Goal: Task Accomplishment & Management: Manage account settings

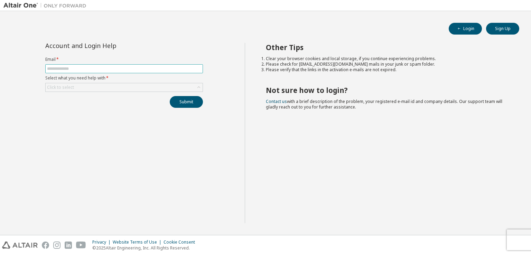
click at [147, 67] on input "text" at bounding box center [124, 69] width 154 height 6
click at [134, 66] on input "text" at bounding box center [124, 69] width 154 height 6
type input "*"
click at [470, 30] on button "Login" at bounding box center [465, 29] width 33 height 12
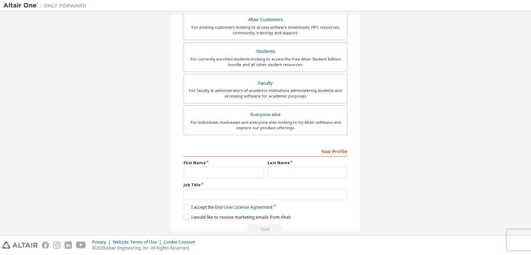
scroll to position [148, 0]
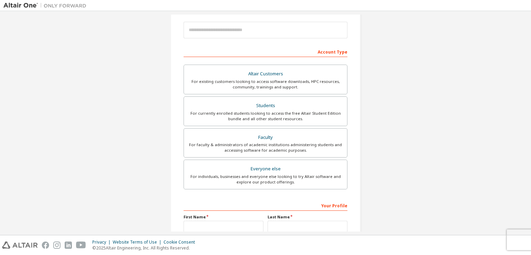
click at [268, 112] on div "For currently enrolled students looking to access the free Altair Student Editi…" at bounding box center [265, 116] width 155 height 11
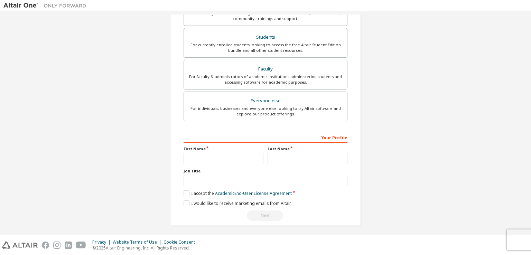
scroll to position [166, 0]
click at [214, 153] on input "text" at bounding box center [224, 157] width 80 height 11
type input "*****"
click at [284, 152] on input "text" at bounding box center [308, 157] width 80 height 11
type input "*"
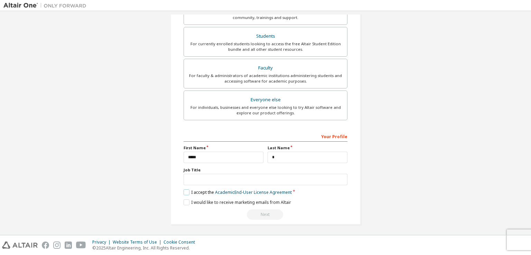
click at [197, 191] on label "I accept the Academic End-User License Agreement" at bounding box center [238, 193] width 108 height 6
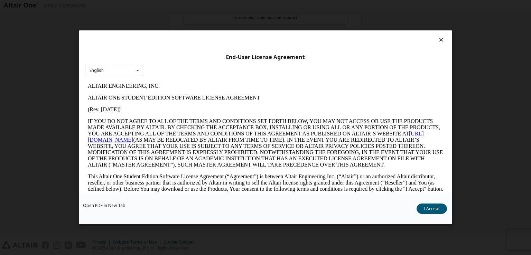
scroll to position [0, 0]
click at [433, 212] on button "I Accept" at bounding box center [432, 209] width 30 height 10
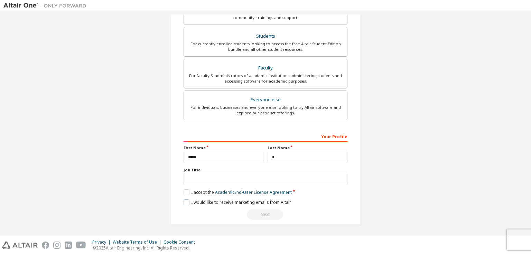
click at [185, 201] on label "I would like to receive marketing emails from Altair" at bounding box center [238, 203] width 108 height 6
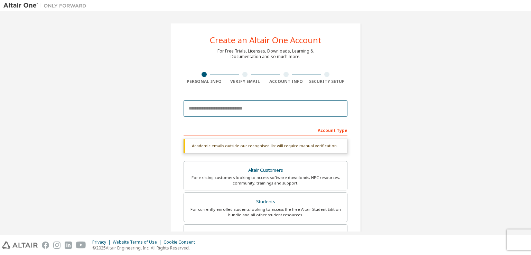
click at [225, 110] on input "email" at bounding box center [266, 108] width 164 height 17
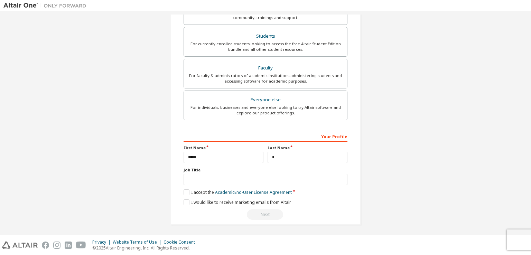
scroll to position [27, 0]
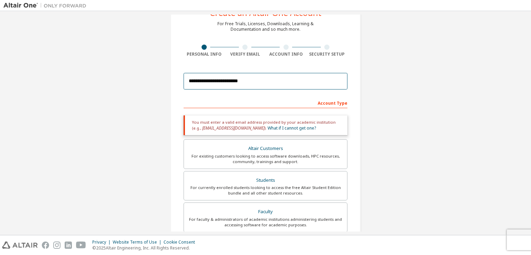
drag, startPoint x: 255, startPoint y: 79, endPoint x: 143, endPoint y: 77, distance: 111.4
click at [143, 77] on div "**********" at bounding box center [265, 182] width 524 height 390
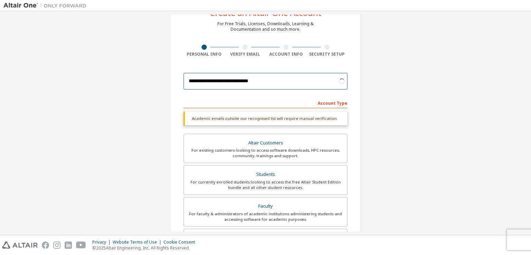
type input "**********"
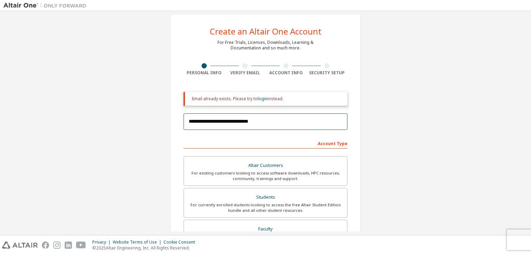
scroll to position [0, 0]
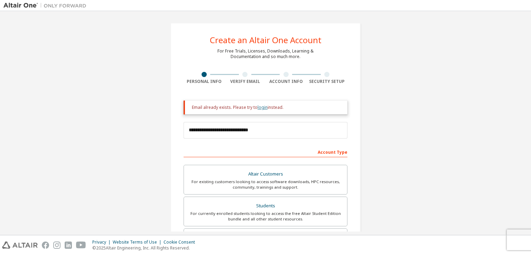
click at [263, 109] on link "login" at bounding box center [263, 107] width 10 height 6
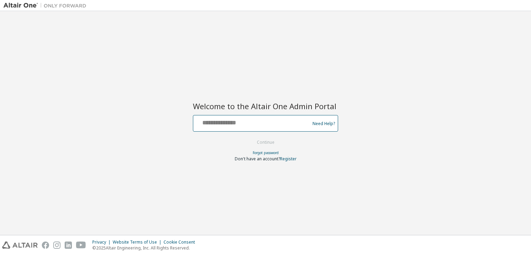
click at [253, 125] on input "text" at bounding box center [252, 122] width 113 height 10
type input "**********"
click at [250, 137] on button "Continue" at bounding box center [266, 142] width 32 height 10
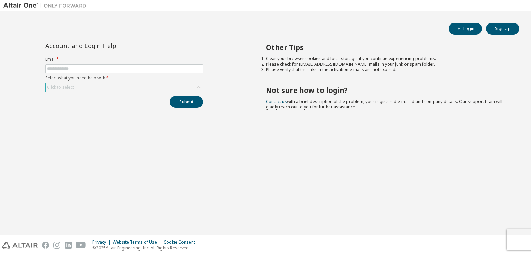
click at [130, 84] on div "Click to select" at bounding box center [124, 87] width 157 height 8
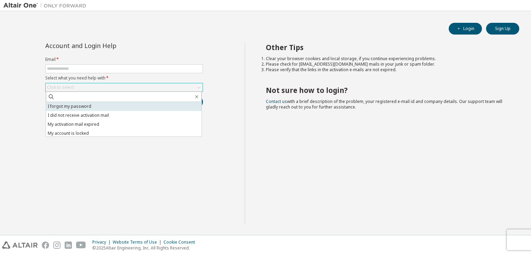
click at [115, 107] on li "I forgot my password" at bounding box center [124, 106] width 156 height 9
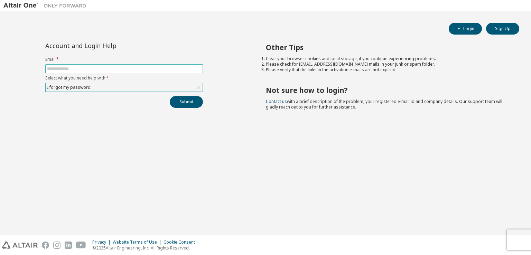
click at [115, 71] on input "text" at bounding box center [124, 69] width 154 height 6
type input "**********"
click at [161, 86] on div "I forgot my password" at bounding box center [124, 87] width 157 height 8
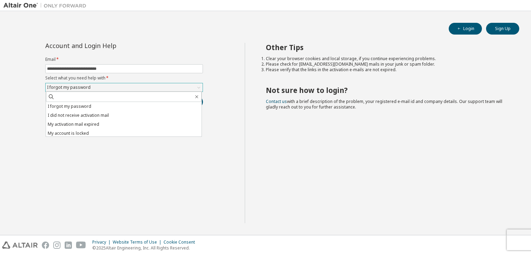
click at [161, 86] on div "I forgot my password" at bounding box center [124, 87] width 157 height 8
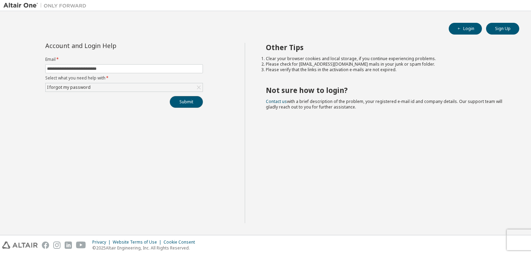
click at [174, 99] on button "Submit" at bounding box center [186, 102] width 33 height 12
